Goal: Information Seeking & Learning: Learn about a topic

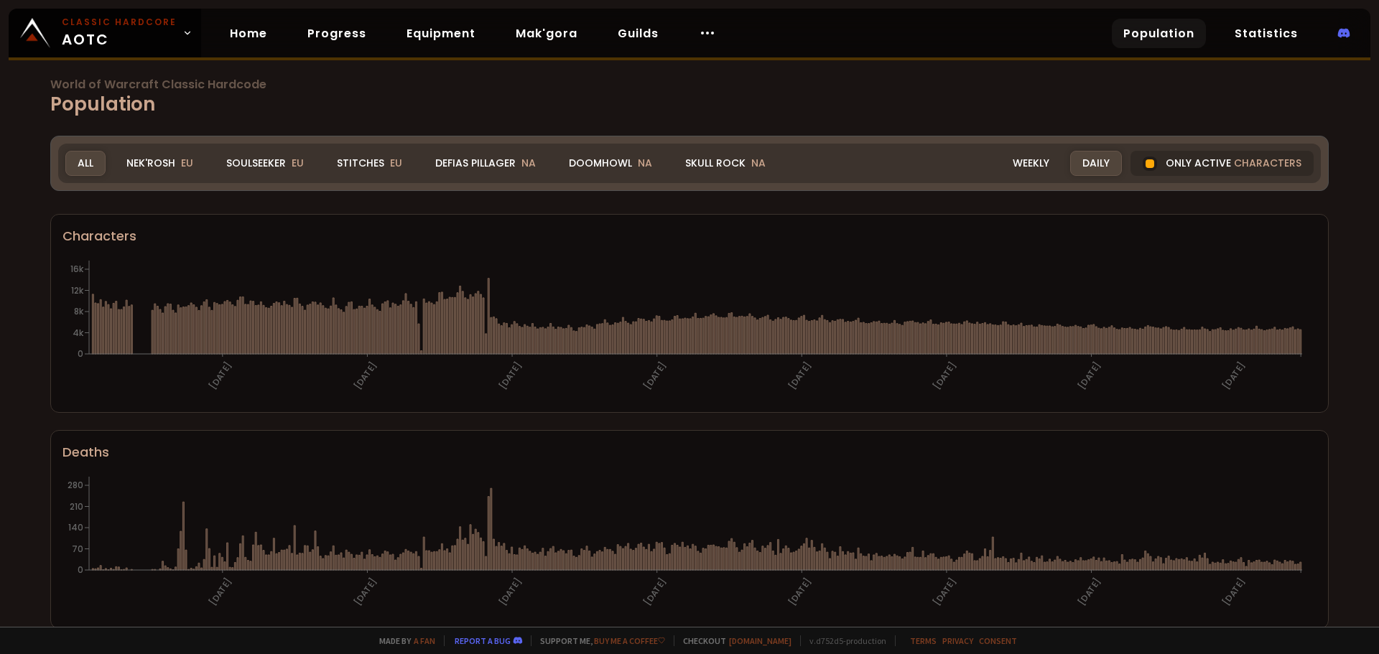
click at [892, 162] on div "Realm All All Nek'Rosh EU Soulseeker EU Stitches EU Defias Pillager NA Doomhowl…" at bounding box center [689, 163] width 1263 height 39
click at [707, 35] on icon at bounding box center [707, 32] width 17 height 17
click at [849, 101] on h1 "World of Warcraft Classic Hardcode Population" at bounding box center [689, 98] width 1278 height 39
click at [184, 41] on link "Classic Hardcore AOTC" at bounding box center [105, 33] width 192 height 49
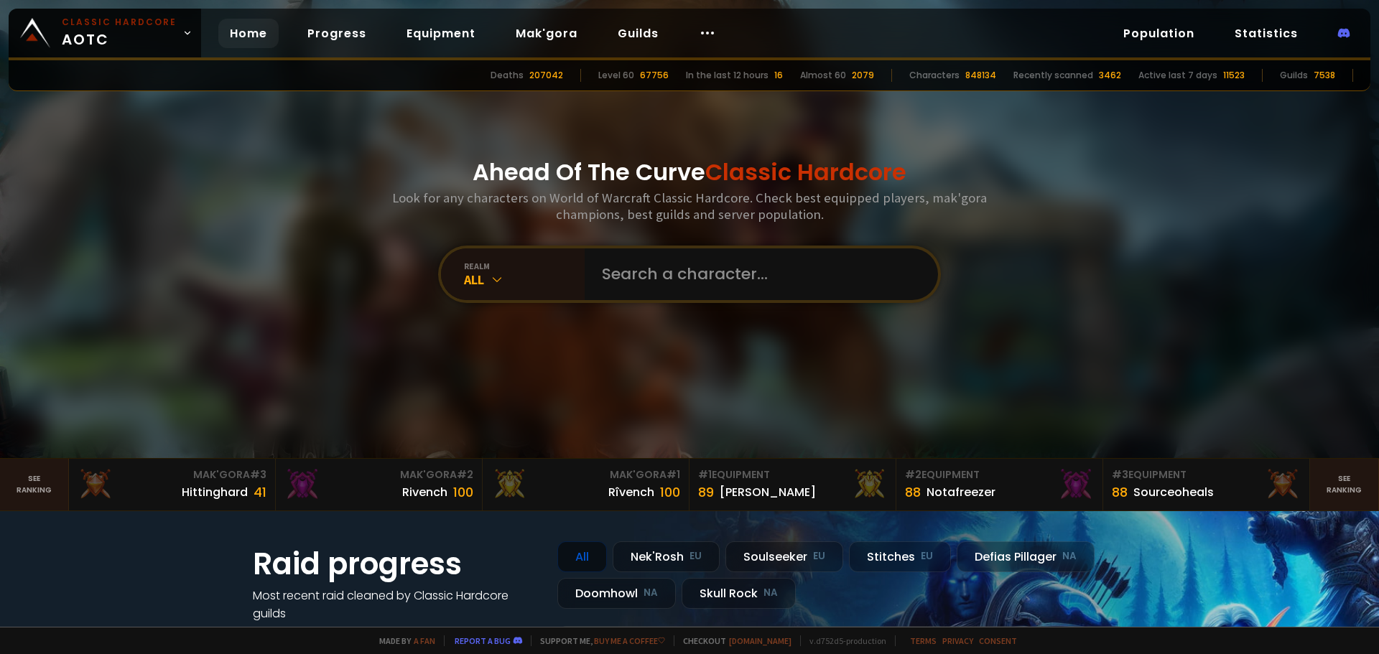
click at [723, 208] on h3 "Look for any characters on World of Warcraft Classic Hardcore. Check best equip…" at bounding box center [689, 206] width 606 height 33
click at [478, 287] on div "All" at bounding box center [524, 279] width 121 height 17
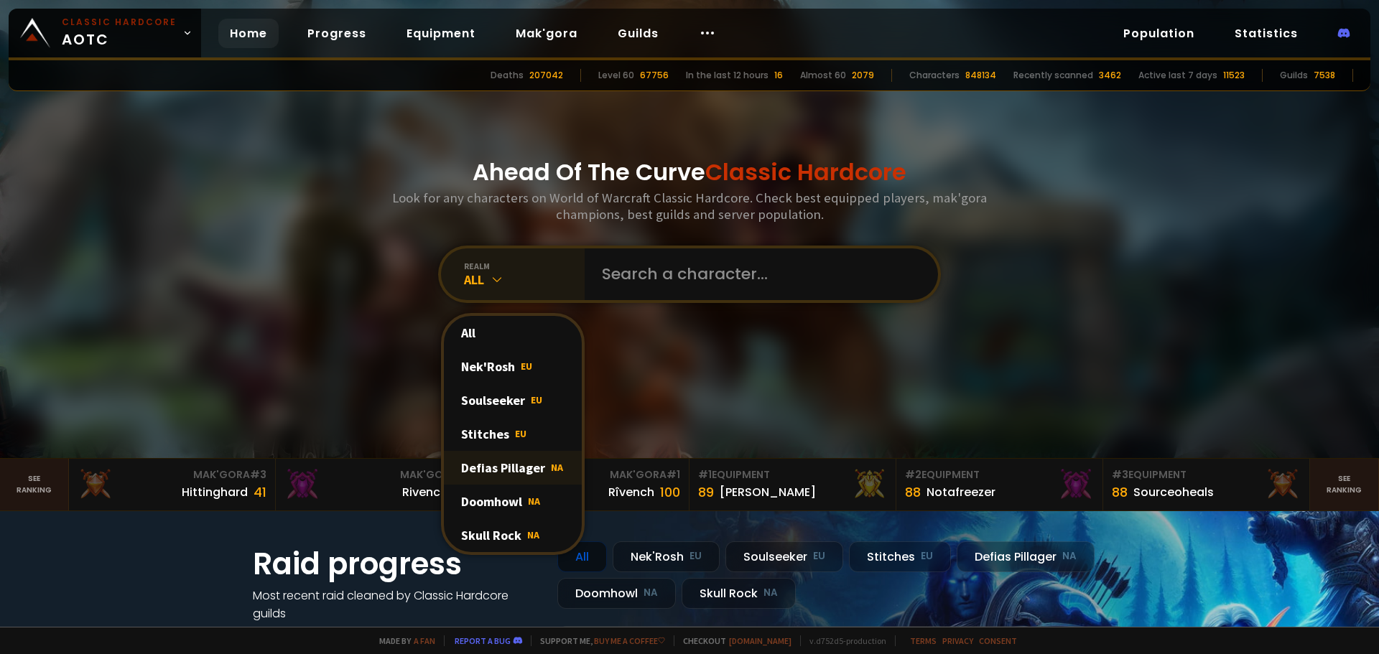
click at [517, 459] on div "Defias Pillager NA" at bounding box center [513, 468] width 138 height 34
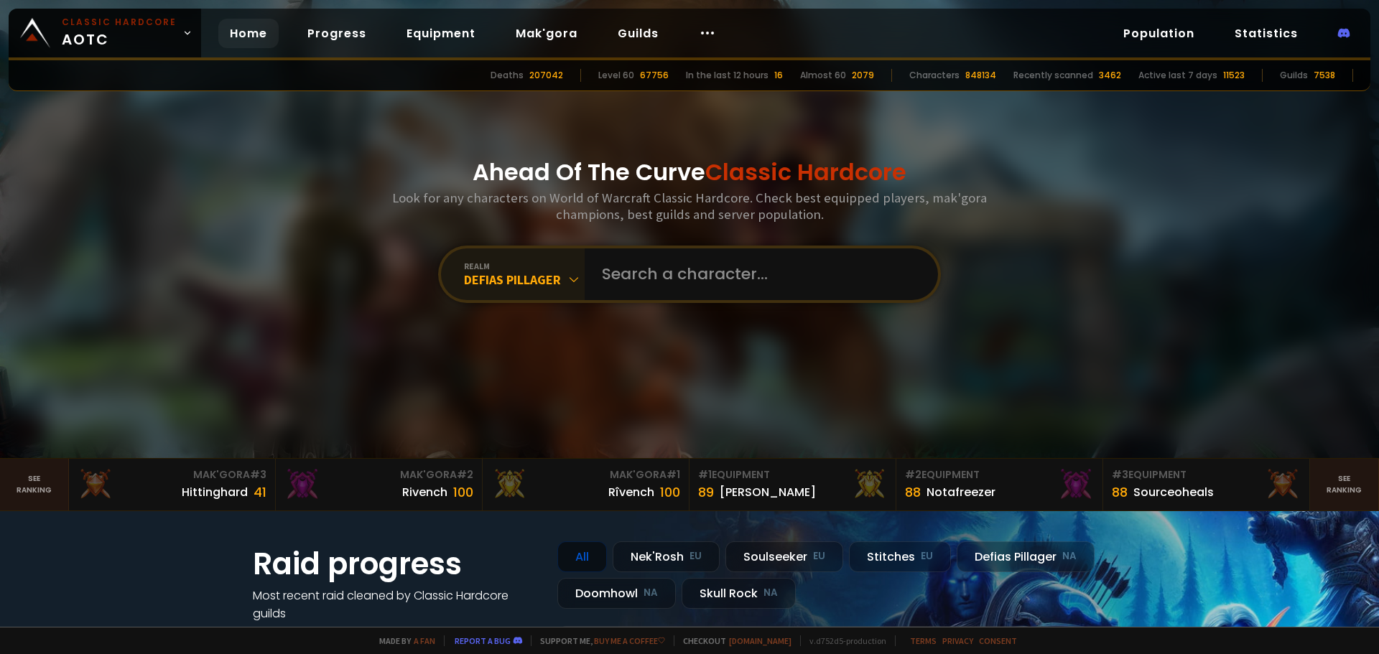
click at [498, 340] on div "Ahead Of The Curve Classic Hardcore Look for any characters on World of Warcraf…" at bounding box center [689, 229] width 865 height 458
click at [1150, 37] on link "Population" at bounding box center [1159, 33] width 94 height 29
